Goal: Task Accomplishment & Management: Complete application form

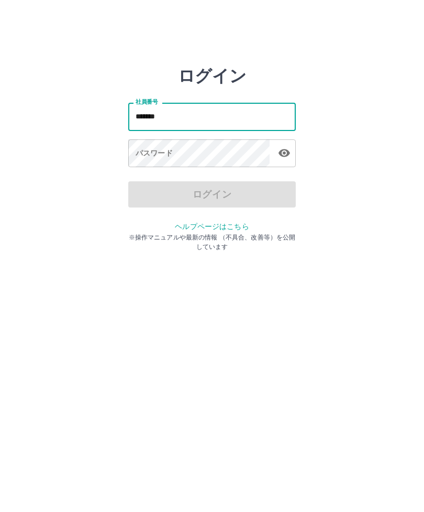
type input "*******"
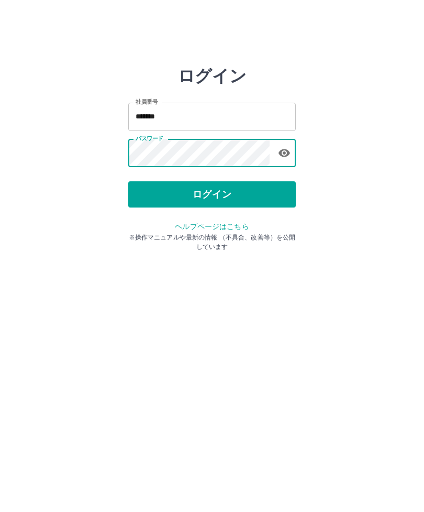
click at [250, 198] on button "ログイン" at bounding box center [212, 194] width 168 height 26
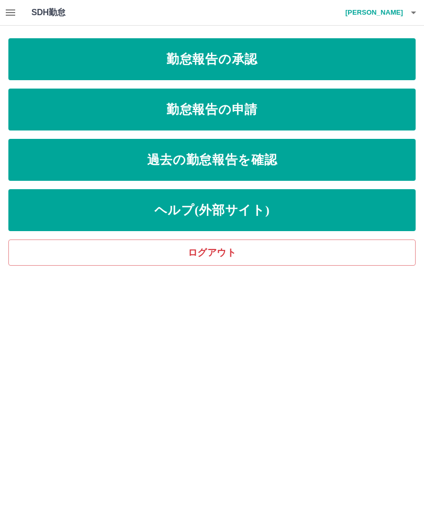
click at [283, 60] on link "勤怠報告の承認" at bounding box center [212, 59] width 408 height 42
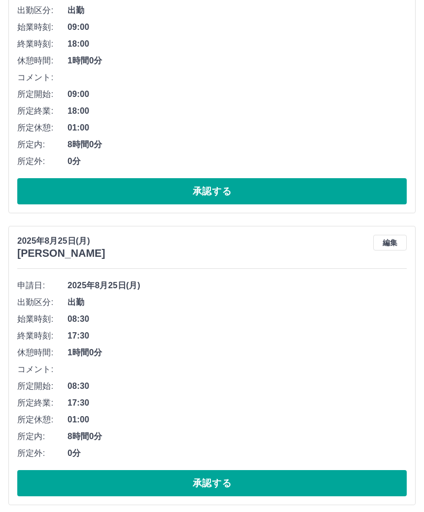
scroll to position [430, 0]
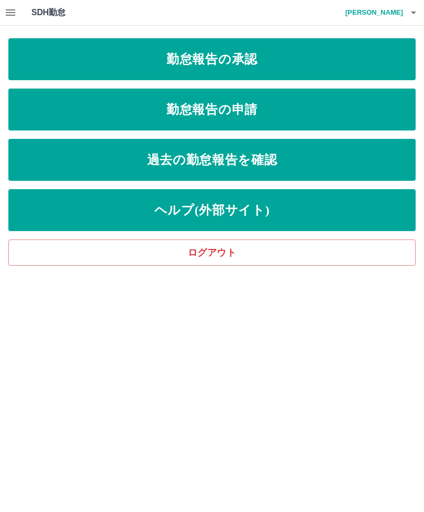
click at [300, 66] on link "勤怠報告の承認" at bounding box center [212, 59] width 408 height 42
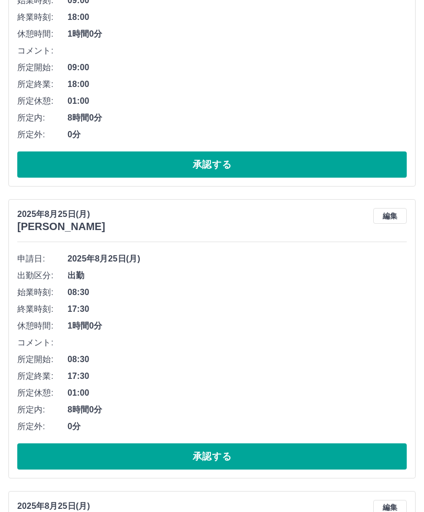
scroll to position [457, 0]
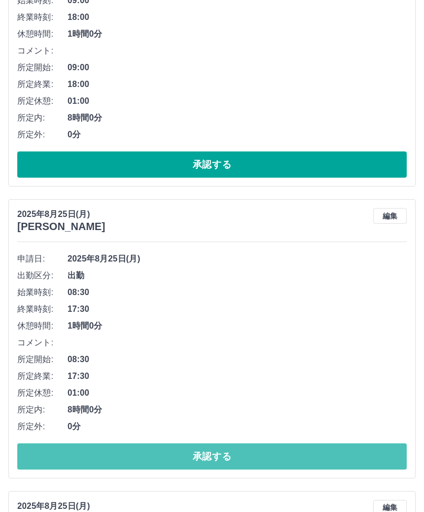
click at [277, 453] on button "承認する" at bounding box center [212, 456] width 390 height 26
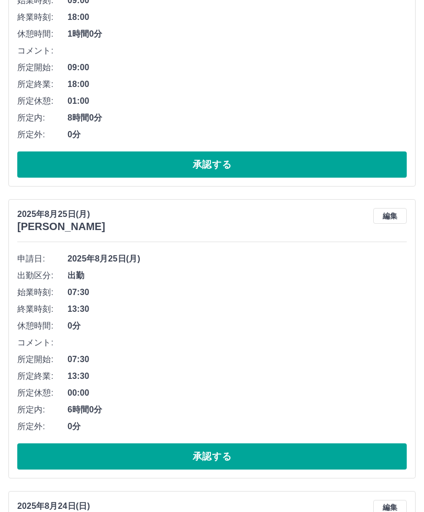
click at [253, 453] on button "承認する" at bounding box center [212, 456] width 390 height 26
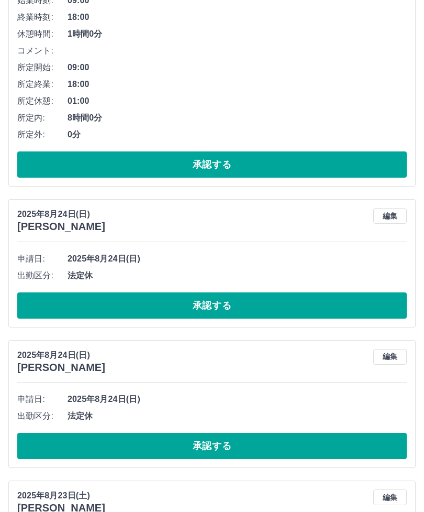
click at [238, 299] on button "承認する" at bounding box center [212, 305] width 390 height 26
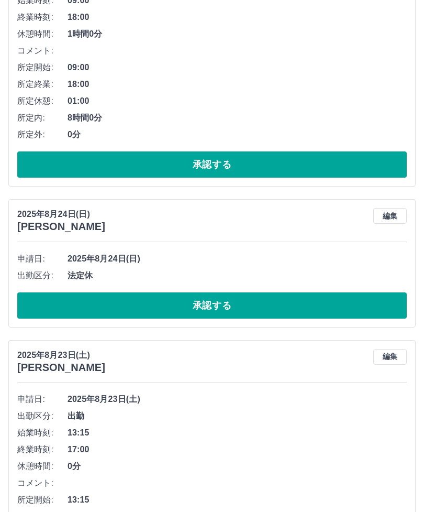
click at [234, 303] on button "承認する" at bounding box center [212, 305] width 390 height 26
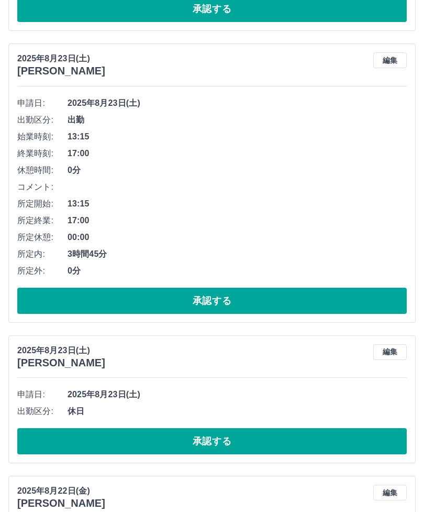
scroll to position [616, 0]
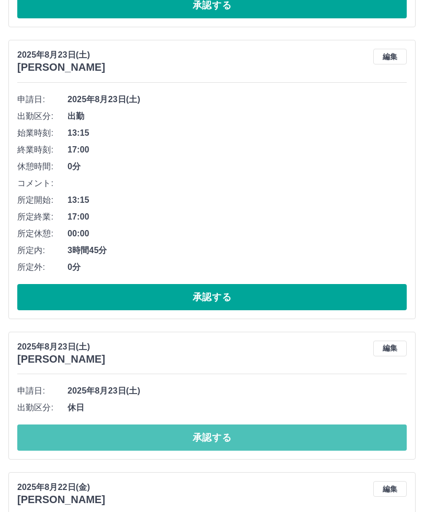
click at [244, 434] on button "承認する" at bounding box center [212, 437] width 390 height 26
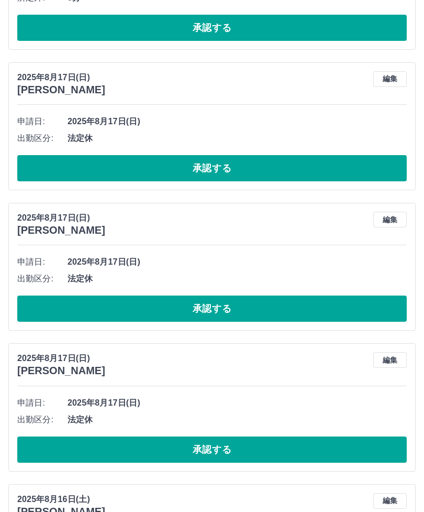
scroll to position [1760, 0]
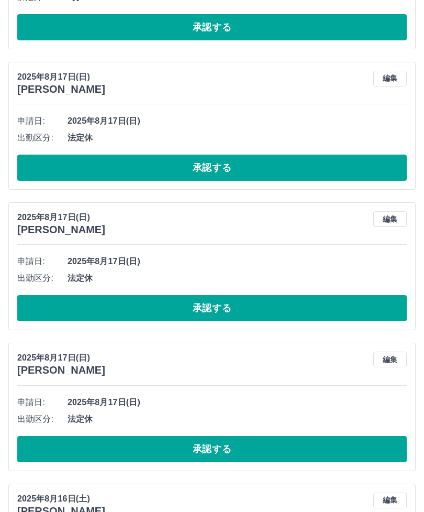
click at [256, 442] on button "承認する" at bounding box center [212, 449] width 390 height 26
click at [250, 442] on button "承認する" at bounding box center [212, 449] width 390 height 26
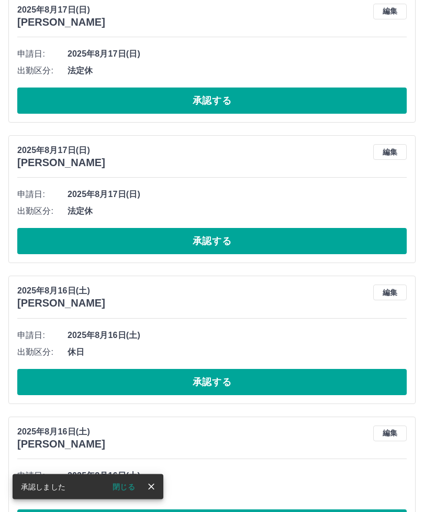
scroll to position [1836, 0]
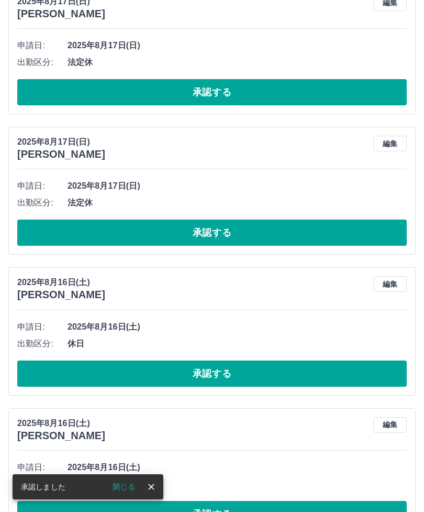
click at [254, 510] on button "承認する" at bounding box center [212, 514] width 390 height 26
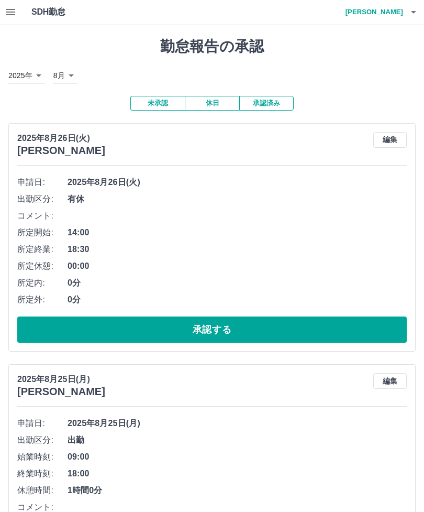
scroll to position [0, 0]
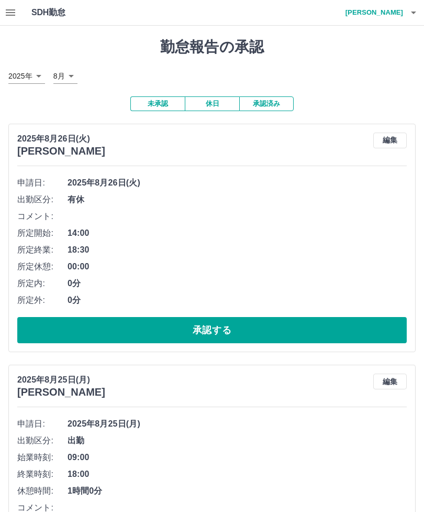
click at [408, 15] on icon "button" at bounding box center [414, 12] width 13 height 13
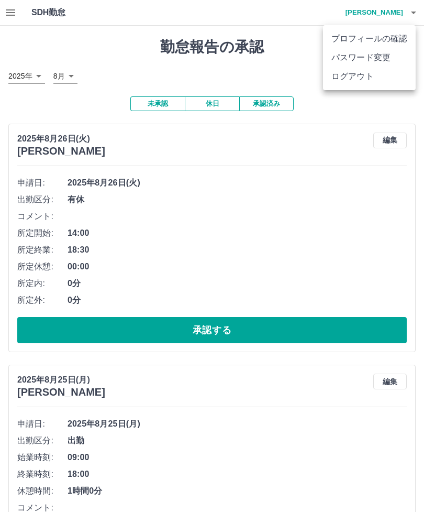
click at [379, 81] on li "ログアウト" at bounding box center [369, 76] width 93 height 19
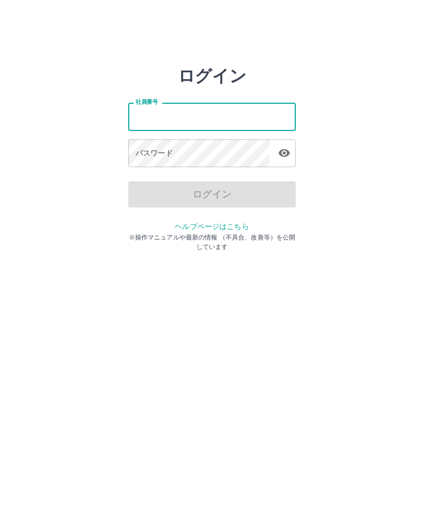
type input "*"
type input "*******"
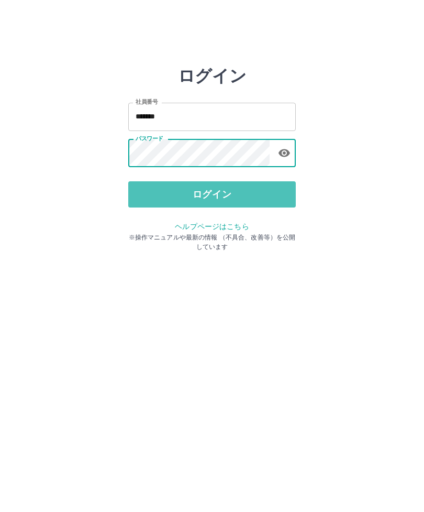
click at [266, 199] on button "ログイン" at bounding box center [212, 194] width 168 height 26
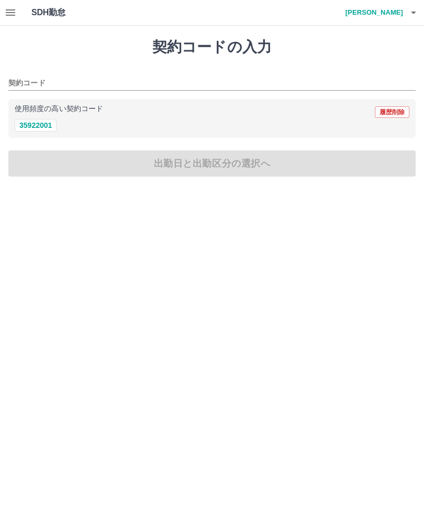
click at [45, 129] on button "35922001" at bounding box center [36, 125] width 42 height 13
type input "********"
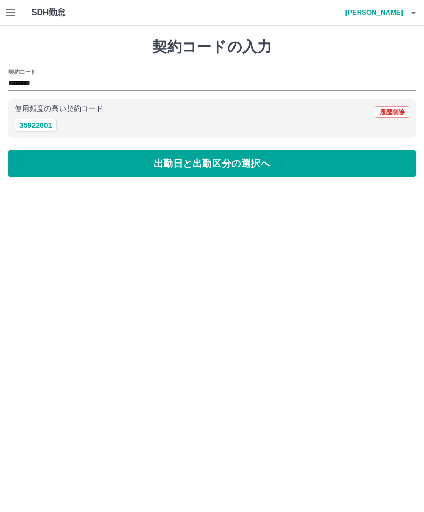
click at [242, 163] on button "出勤日と出勤区分の選択へ" at bounding box center [212, 163] width 408 height 26
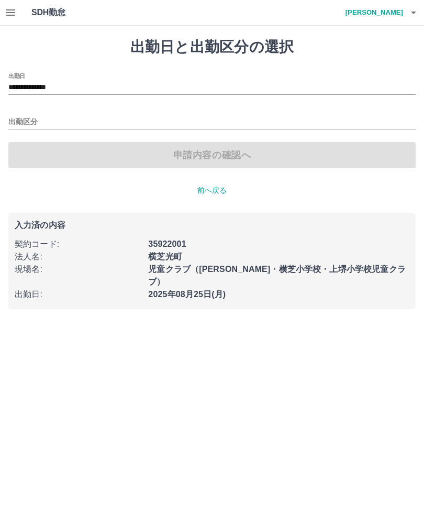
click at [72, 86] on input "**********" at bounding box center [212, 87] width 408 height 13
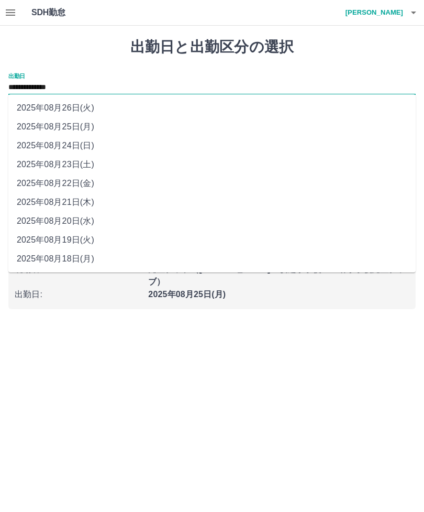
click at [100, 185] on li "2025年08月22日(金)" at bounding box center [212, 183] width 408 height 19
type input "**********"
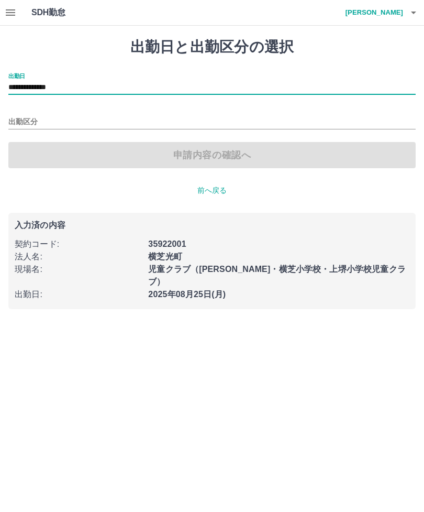
click at [49, 123] on input "出勤区分" at bounding box center [212, 122] width 408 height 13
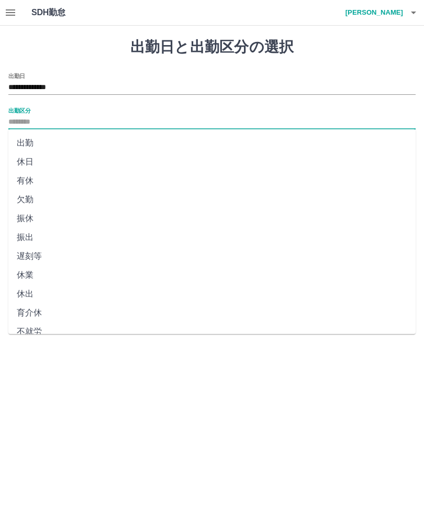
click at [40, 166] on li "休日" at bounding box center [212, 161] width 408 height 19
type input "**"
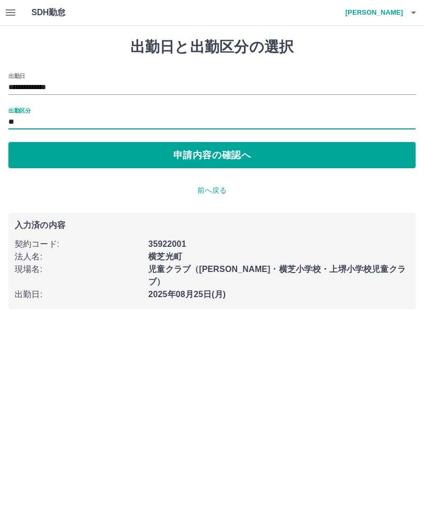
click at [262, 161] on button "申請内容の確認へ" at bounding box center [212, 155] width 408 height 26
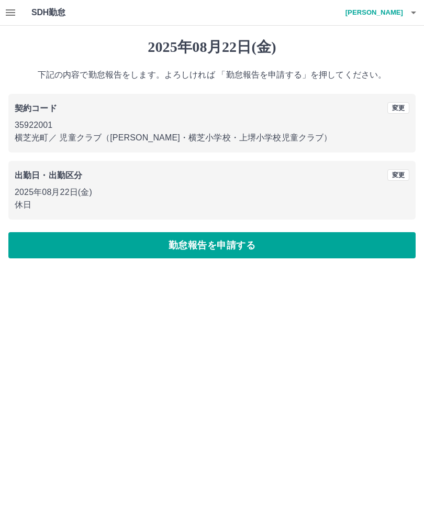
click at [266, 249] on button "勤怠報告を申請する" at bounding box center [212, 245] width 408 height 26
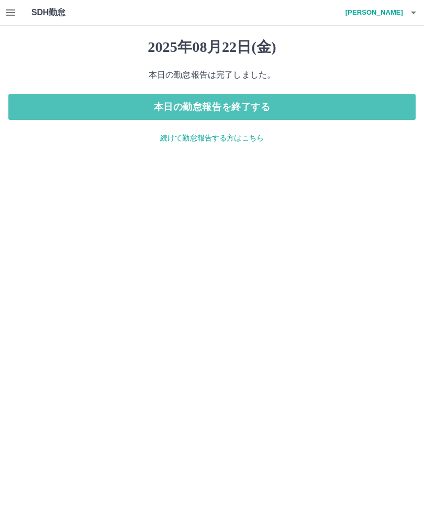
click at [294, 109] on button "本日の勤怠報告を終了する" at bounding box center [212, 107] width 408 height 26
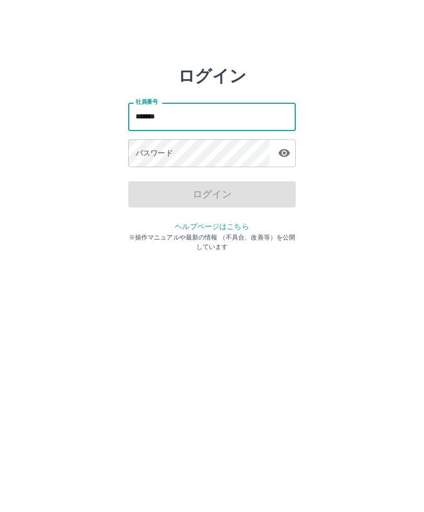
type input "*******"
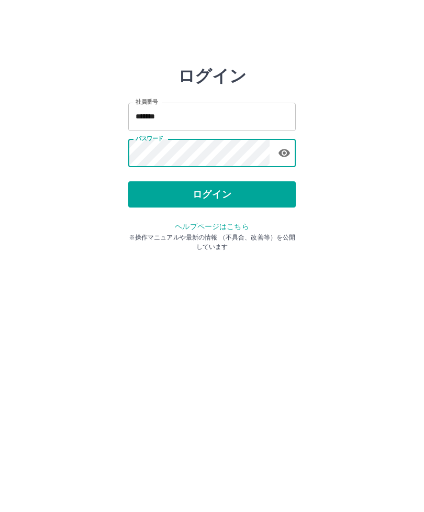
click at [248, 195] on button "ログイン" at bounding box center [212, 194] width 168 height 26
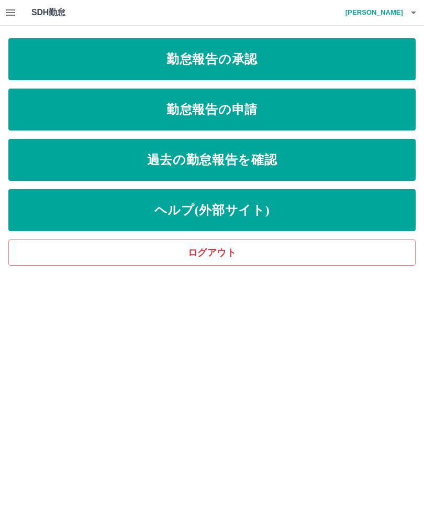
click at [309, 64] on link "勤怠報告の承認" at bounding box center [212, 59] width 408 height 42
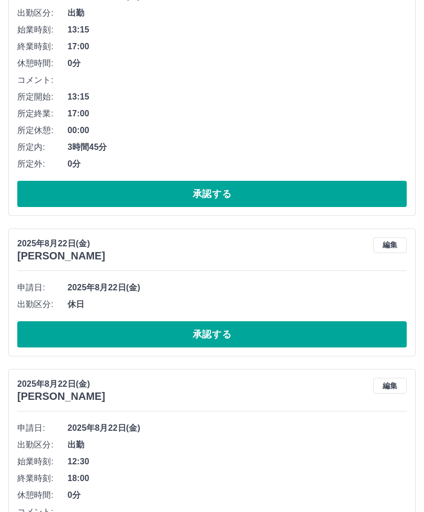
scroll to position [719, 0]
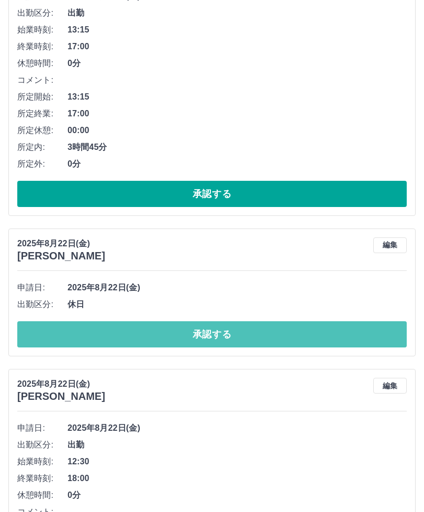
click at [247, 331] on button "承認する" at bounding box center [212, 334] width 390 height 26
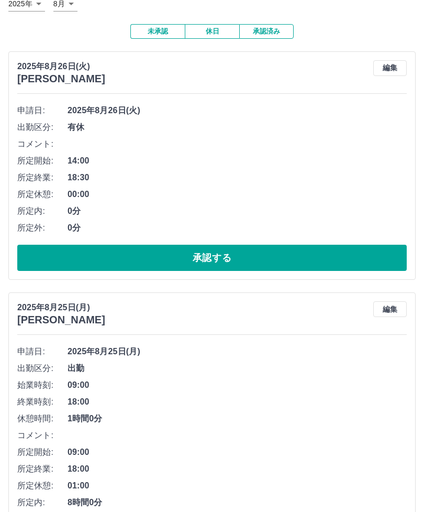
scroll to position [0, 0]
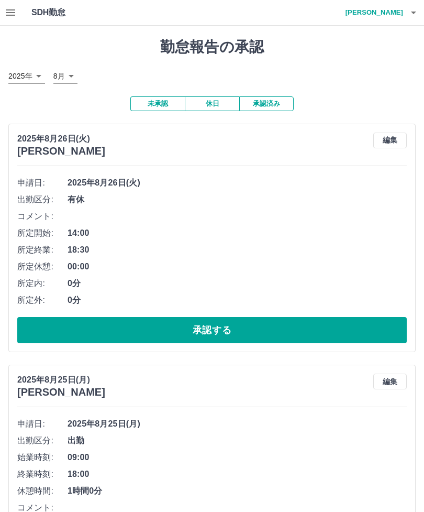
click at [410, 17] on icon "button" at bounding box center [414, 12] width 13 height 13
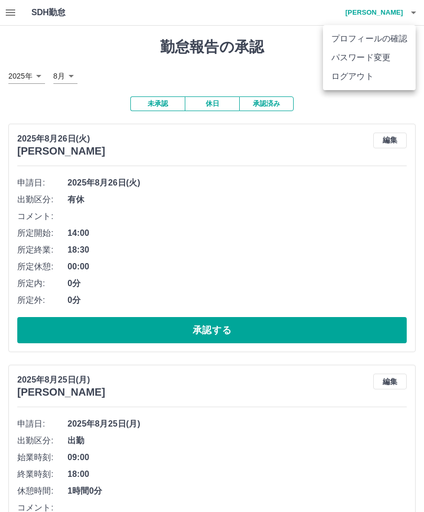
click at [378, 82] on li "ログアウト" at bounding box center [369, 76] width 93 height 19
